Goal: Task Accomplishment & Management: Use online tool/utility

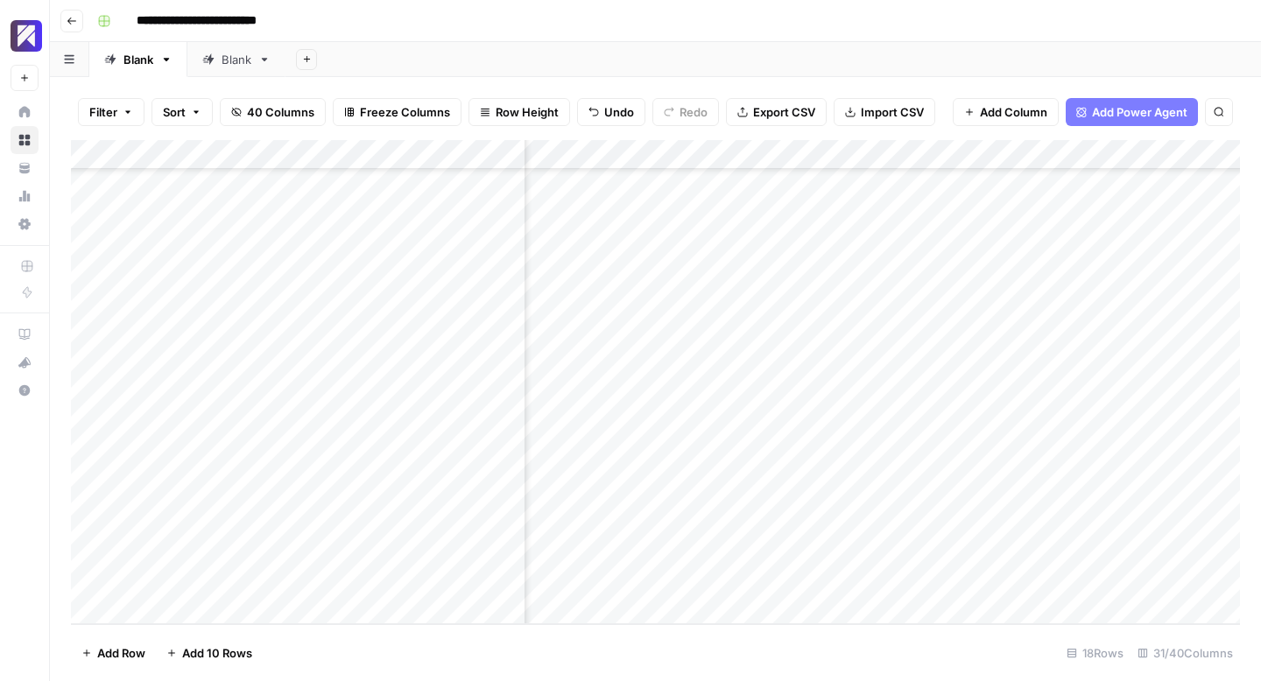
scroll to position [109, 1937]
click at [793, 462] on div "Add Column" at bounding box center [655, 382] width 1169 height 484
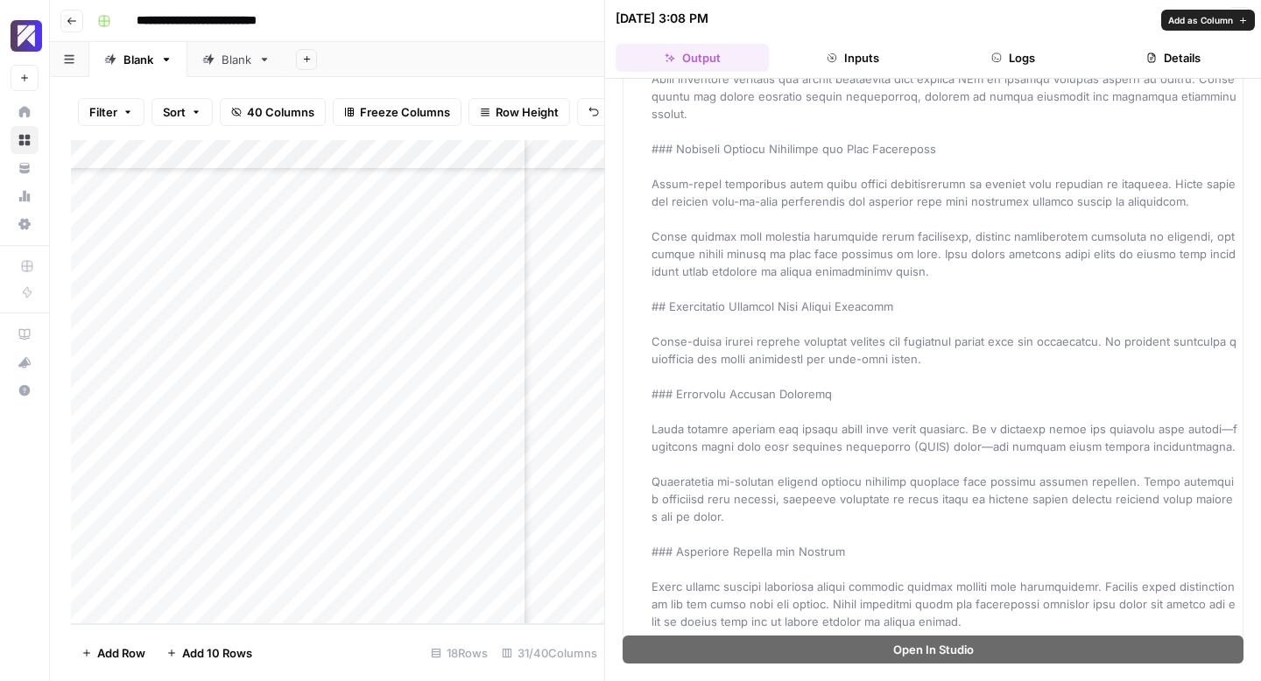
scroll to position [1506, 0]
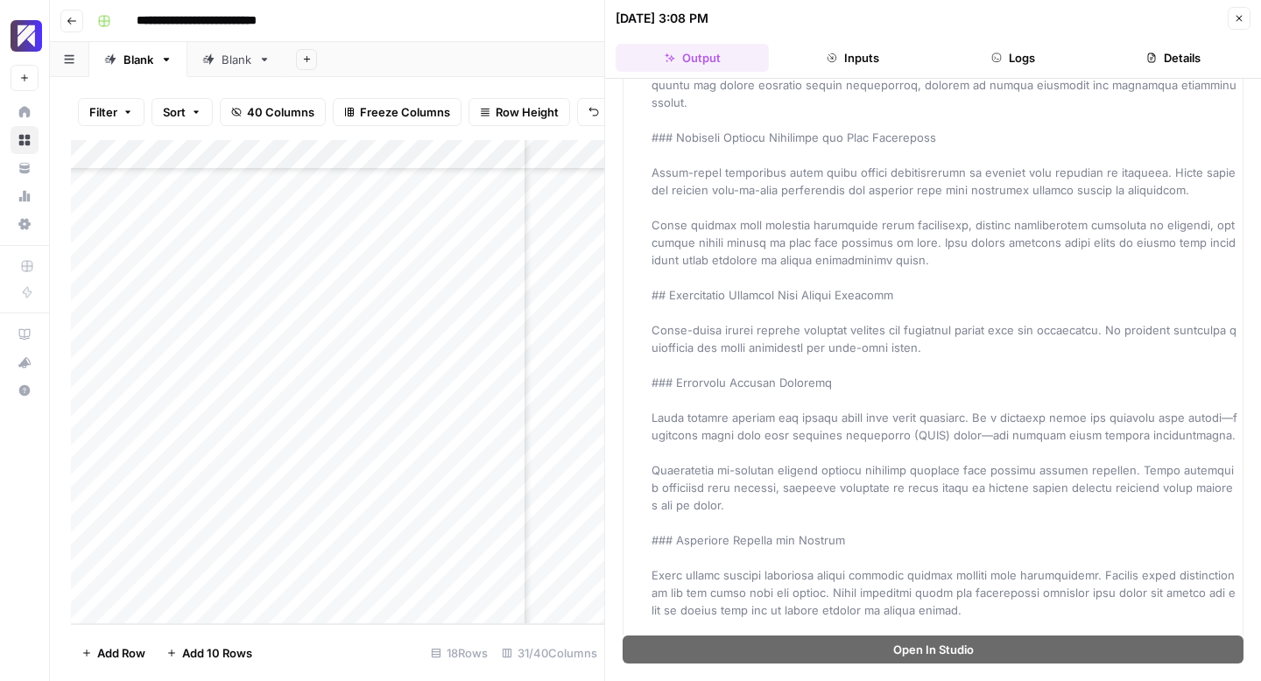
click at [1237, 22] on icon "button" at bounding box center [1239, 18] width 11 height 11
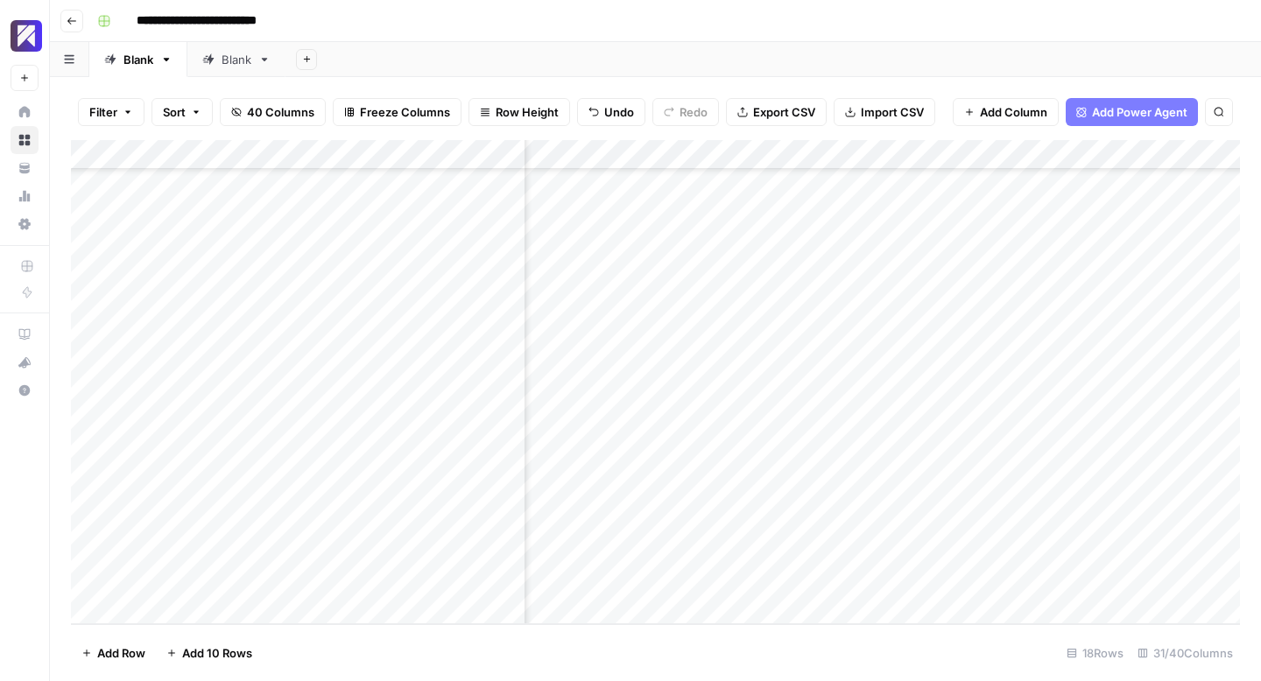
scroll to position [109, 1908]
click at [824, 458] on div "Add Column" at bounding box center [655, 382] width 1169 height 484
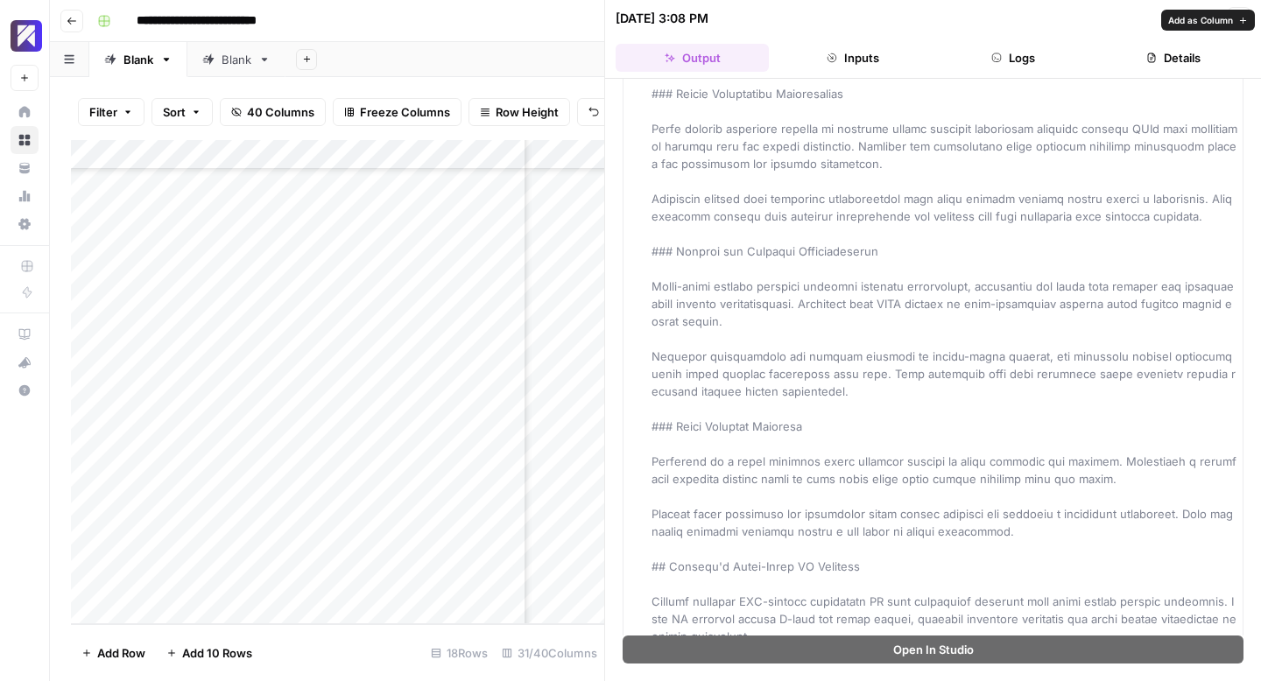
scroll to position [4179, 0]
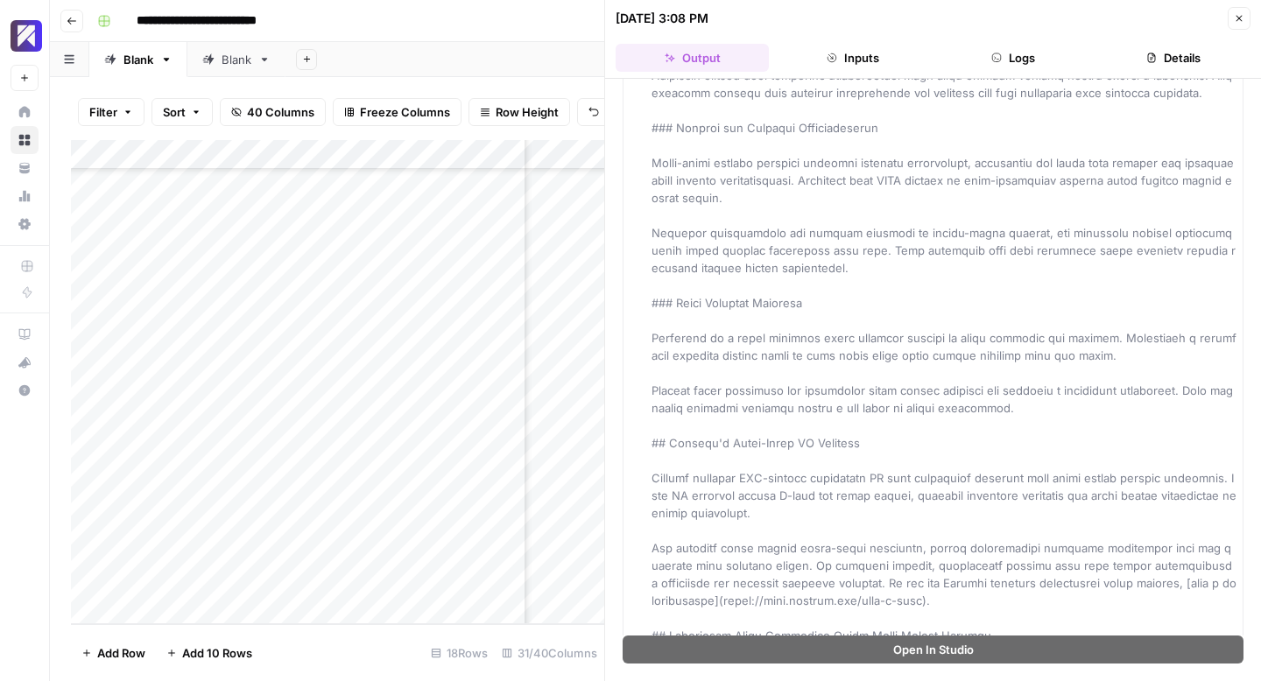
click at [1242, 17] on icon "button" at bounding box center [1239, 18] width 11 height 11
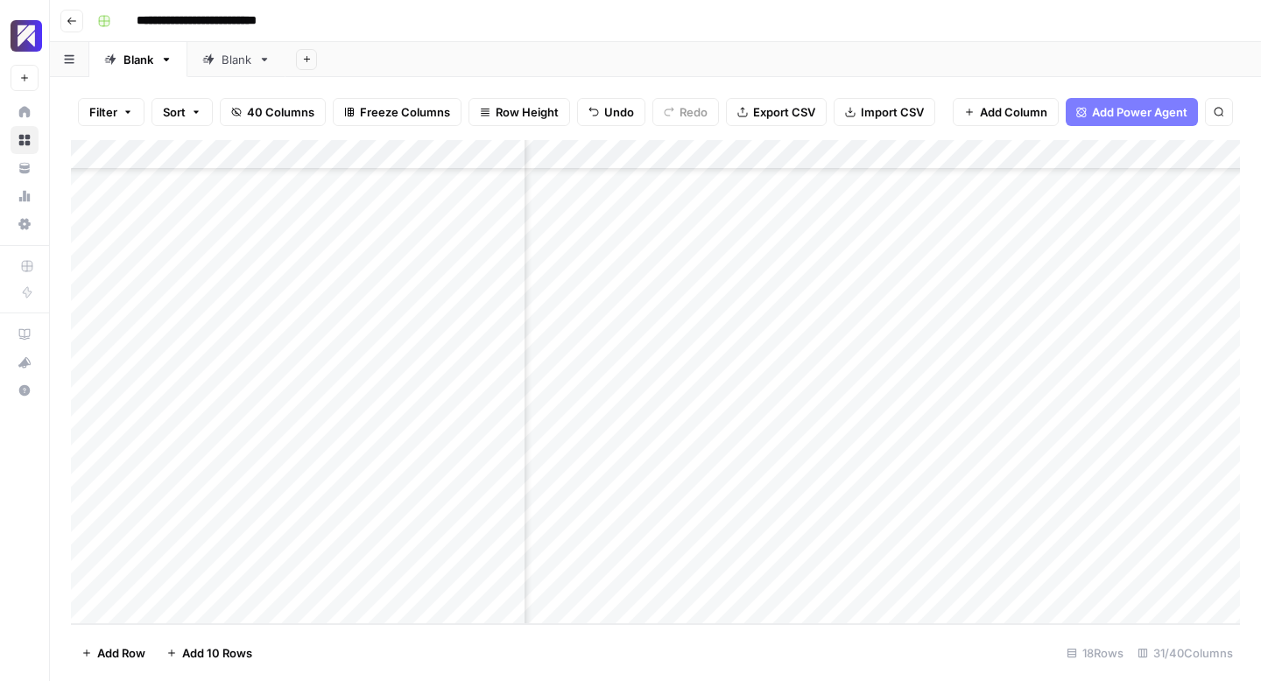
click at [1088, 458] on div "Add Column" at bounding box center [655, 382] width 1169 height 484
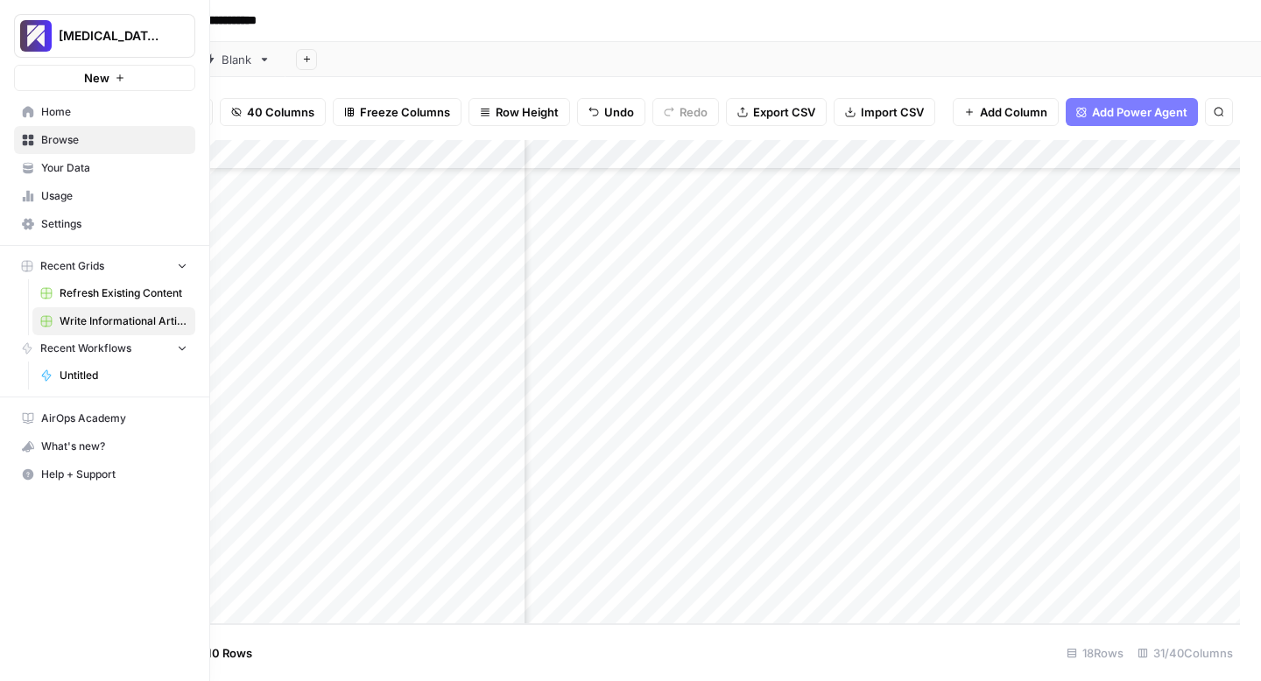
click at [59, 199] on span "Usage" at bounding box center [114, 196] width 146 height 16
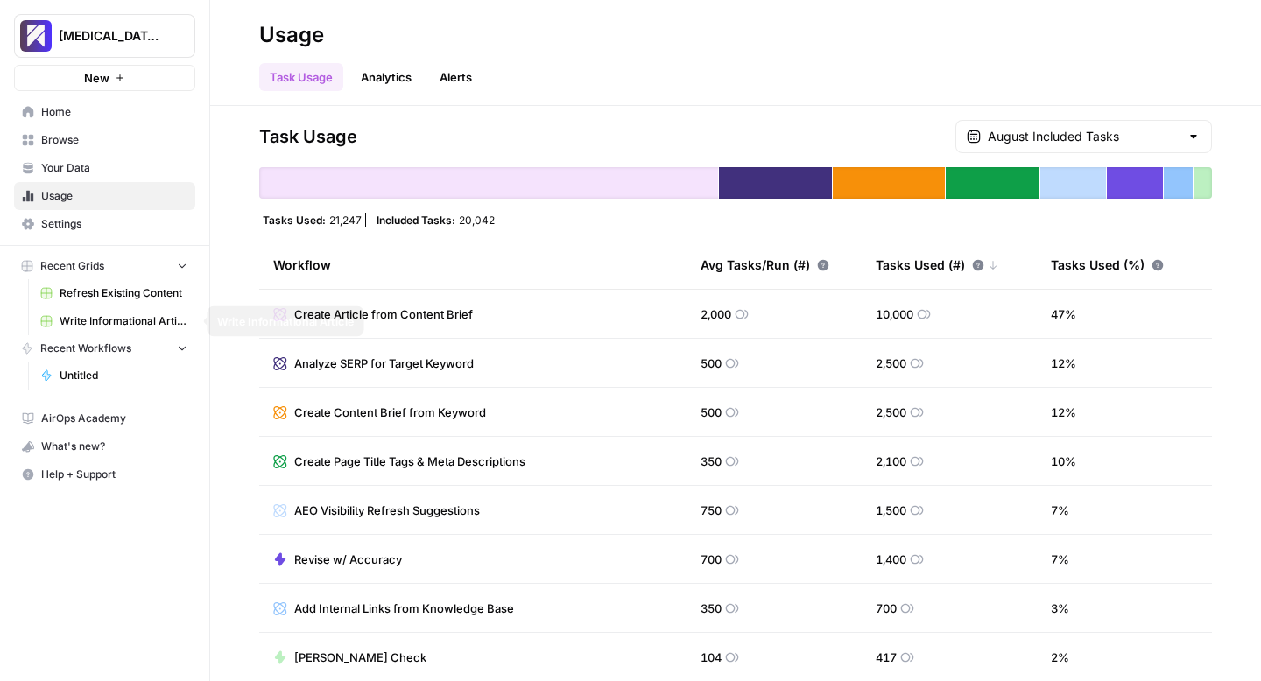
click at [87, 321] on span "Write Informational Article" at bounding box center [124, 322] width 128 height 16
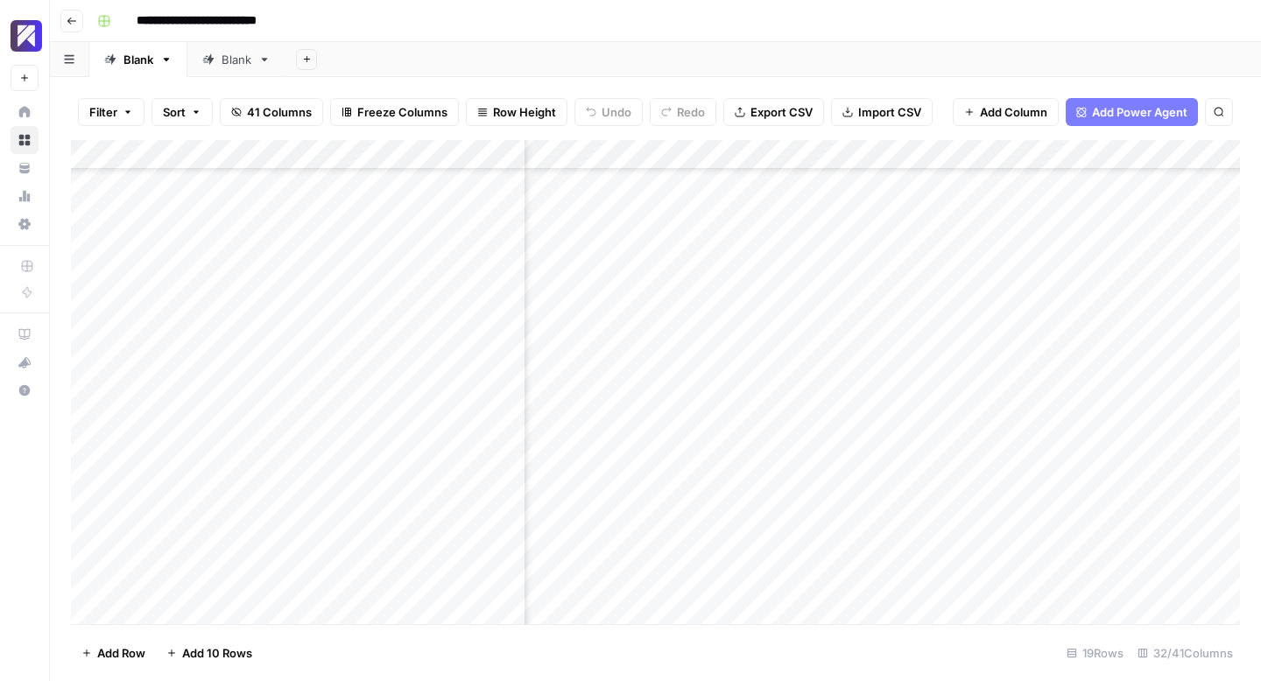
scroll to position [124, 5127]
